Goal: Task Accomplishment & Management: Use online tool/utility

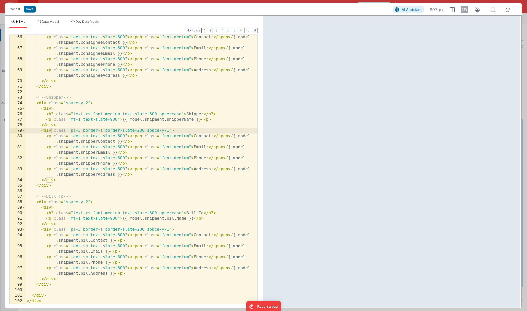
scroll to position [39, 0]
click at [134, 182] on div "< p class = "text-sm text-slate-600" > < span class = "font-medium" > Contact: …" at bounding box center [142, 176] width 232 height 285
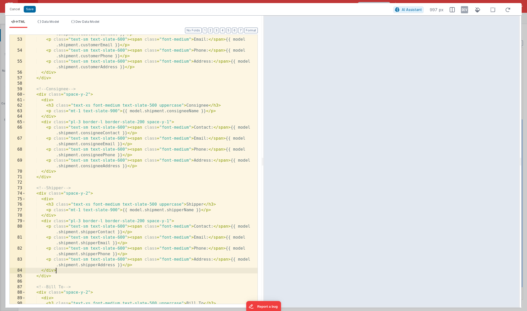
scroll to position [311, 0]
click at [29, 11] on button "Save" at bounding box center [30, 9] width 12 height 7
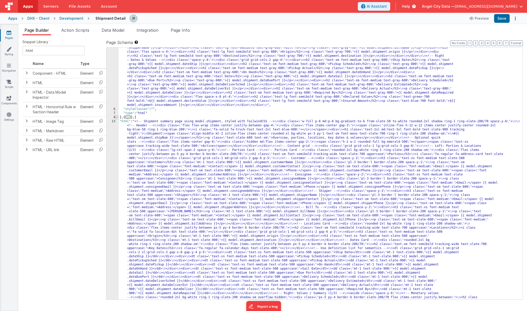
click at [117, 117] on span at bounding box center [117, 117] width 3 height 4
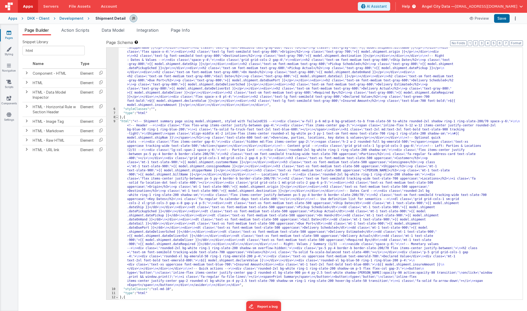
click at [117, 116] on span at bounding box center [117, 117] width 3 height 4
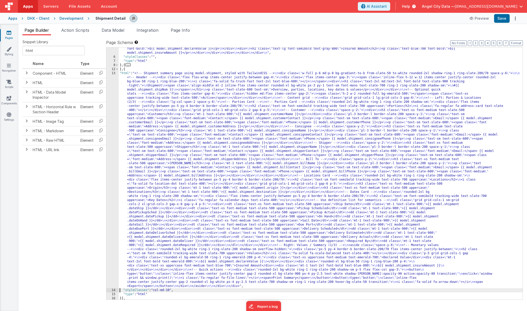
scroll to position [108, 0]
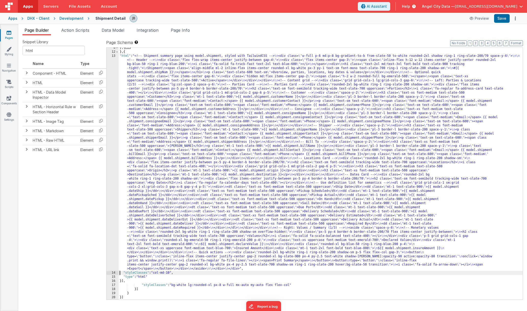
click at [122, 282] on div "} , { ... } , { "html" : "<!-- Shipment summary page using model.shipment, styl…" at bounding box center [321, 176] width 404 height 260
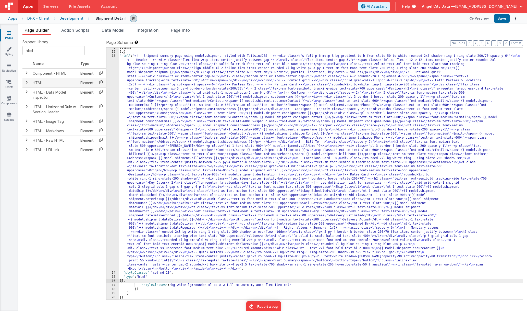
click at [100, 82] on icon at bounding box center [101, 82] width 10 height 8
click at [122, 282] on div "} , { ... } , { "html" : "<!-- Shipment summary page using model.shipment, styl…" at bounding box center [321, 176] width 404 height 260
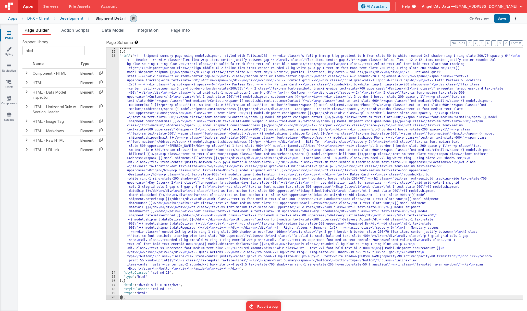
click at [114, 284] on div "17" at bounding box center [113, 285] width 12 height 4
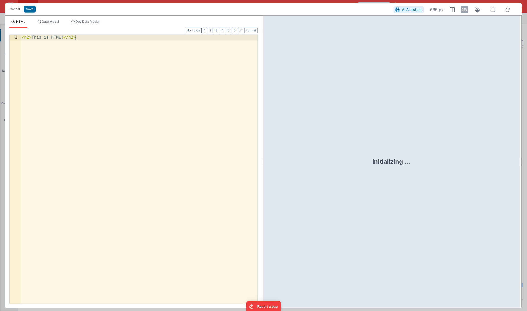
click at [114, 284] on div "< h2 > This is HTML! </ h2 >" at bounding box center [139, 175] width 237 height 280
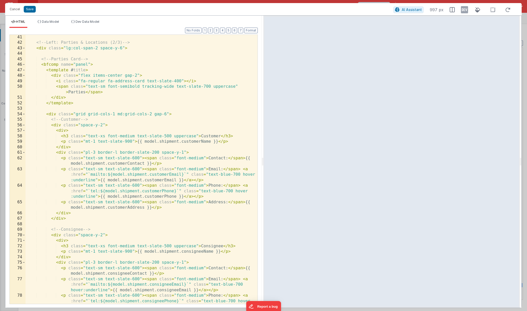
scroll to position [0, 0]
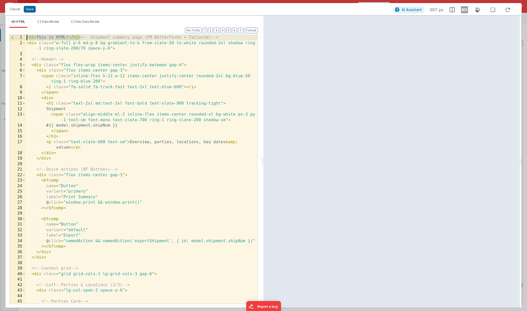
drag, startPoint x: 80, startPoint y: 38, endPoint x: 17, endPoint y: 33, distance: 63.0
click at [17, 33] on div "Format 7 6 5 4 3 2 1 No Folds 1 2 3 4 5 6 7 8 9 10 11 12 13 14 15 16 17 18 19 2…" at bounding box center [133, 165] width 249 height 275
click at [29, 10] on button "Save" at bounding box center [30, 9] width 12 height 7
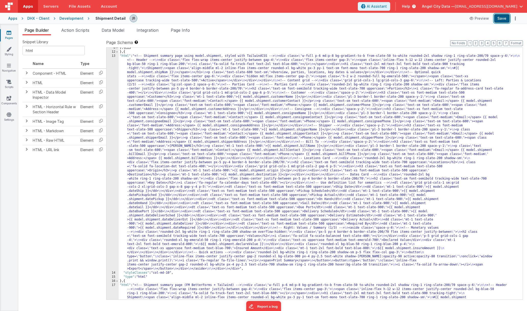
click at [504, 16] on button "Save" at bounding box center [503, 18] width 16 height 9
click at [114, 80] on div "13" at bounding box center [113, 162] width 12 height 217
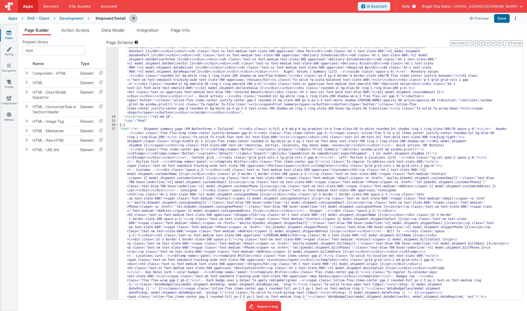
scroll to position [390, 0]
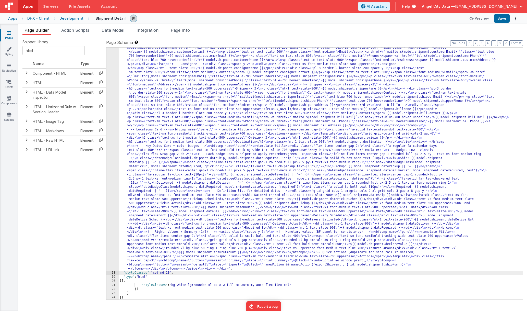
click at [182, 285] on div ""html" : "<!-- Shipment summary page (FM BetterForms + Tailwind) --> \n <div cl…" at bounding box center [321, 263] width 404 height 525
click at [113, 122] on div "17" at bounding box center [113, 136] width 12 height 270
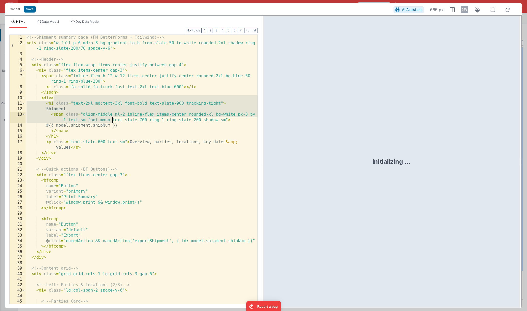
click at [112, 122] on div "<!-- Shipment summary page (FM BetterForms + Tailwind) --> < div class = "w-ful…" at bounding box center [142, 175] width 232 height 280
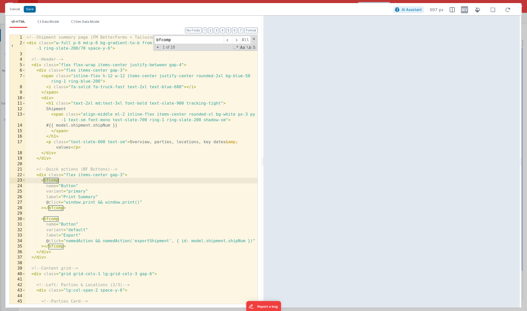
type input "bfcomp"
click at [220, 75] on div "<!-- Shipment summary page (FM BetterForms + Tailwind) --> < div class = "w-ful…" at bounding box center [142, 175] width 232 height 280
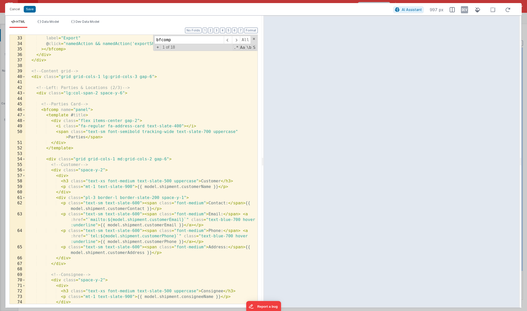
scroll to position [197, 0]
click at [58, 114] on div "variant = "default" label = "Export" @ click = "namedAction && namedAction('exp…" at bounding box center [142, 170] width 232 height 280
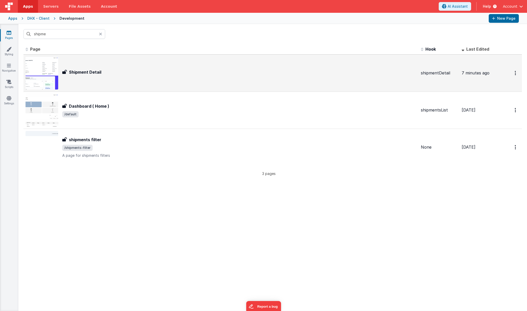
click at [78, 75] on h3 "Shipment Detail" at bounding box center [85, 72] width 32 height 6
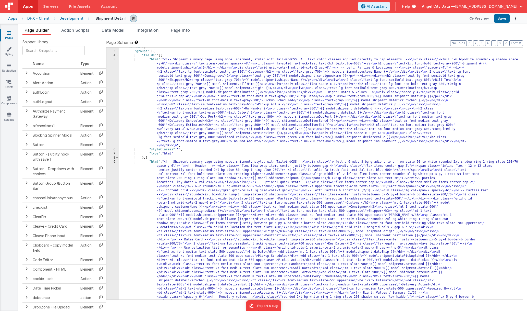
scroll to position [627, 0]
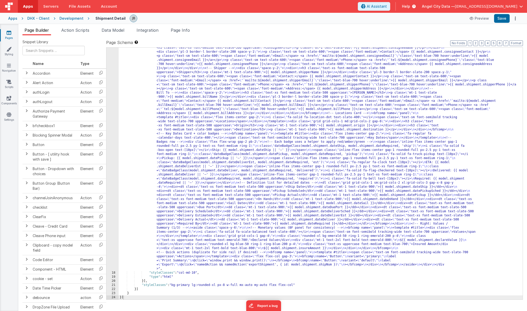
click at [109, 125] on div "17" at bounding box center [113, 123] width 12 height 294
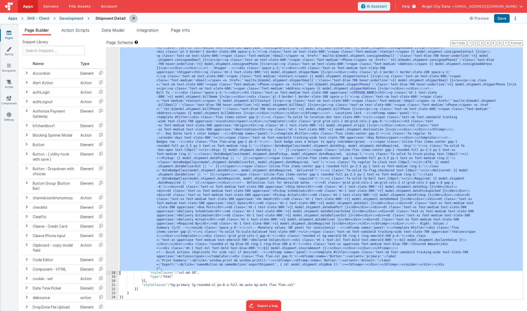
click at [112, 125] on div "17" at bounding box center [113, 123] width 12 height 294
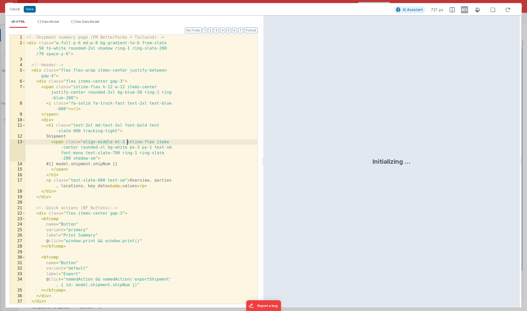
click at [126, 144] on div "<!-- Shipment summary page (FM BetterForms + Tailwind) --> < div class = "w-ful…" at bounding box center [142, 178] width 232 height 286
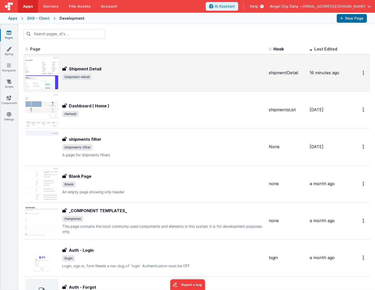
click at [98, 72] on div "Shipment Detail Shipment Detail /shipment-detail" at bounding box center [163, 73] width 203 height 14
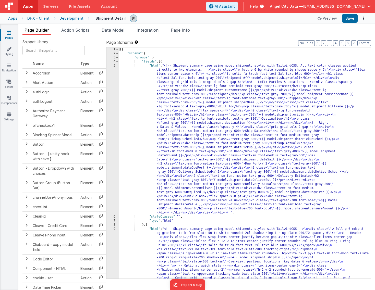
click at [328, 22] on div "Preview Save" at bounding box center [341, 18] width 52 height 9
click at [328, 17] on button "Preview" at bounding box center [328, 18] width 26 height 8
click at [111, 89] on div "5" at bounding box center [113, 139] width 12 height 151
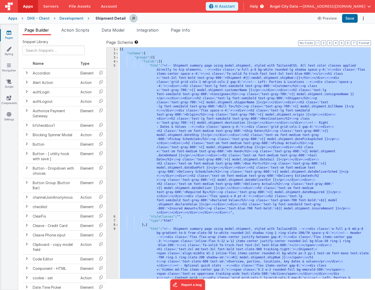
click at [111, 89] on div "5" at bounding box center [113, 139] width 12 height 151
click at [119, 89] on div "5" at bounding box center [113, 139] width 12 height 151
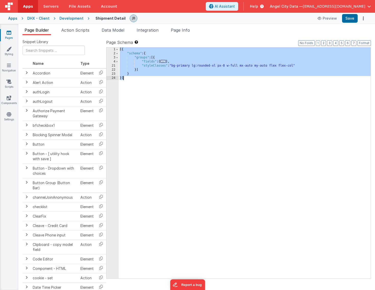
click at [120, 63] on div "[{ "schema" : { "groups" : [{ "fields" : [ ... ] , "styleClasses" : "bg-primary…" at bounding box center [245, 168] width 252 height 240
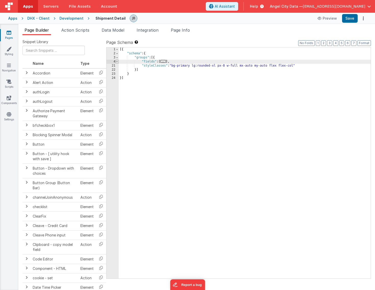
click at [116, 60] on span at bounding box center [117, 62] width 3 height 4
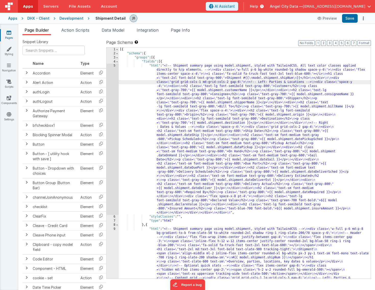
click at [113, 86] on div "5" at bounding box center [113, 139] width 12 height 151
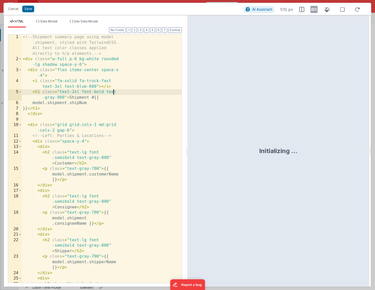
click at [115, 94] on div "<!-- Shipment summary page using model .shipment, styled with TailwindCSS. All …" at bounding box center [102, 180] width 160 height 293
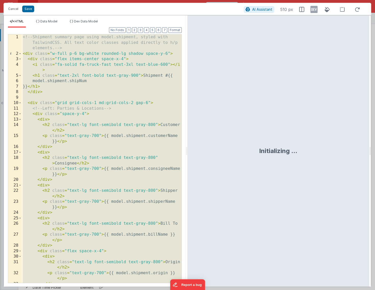
scroll to position [2612, 0]
